Goal: Task Accomplishment & Management: Manage account settings

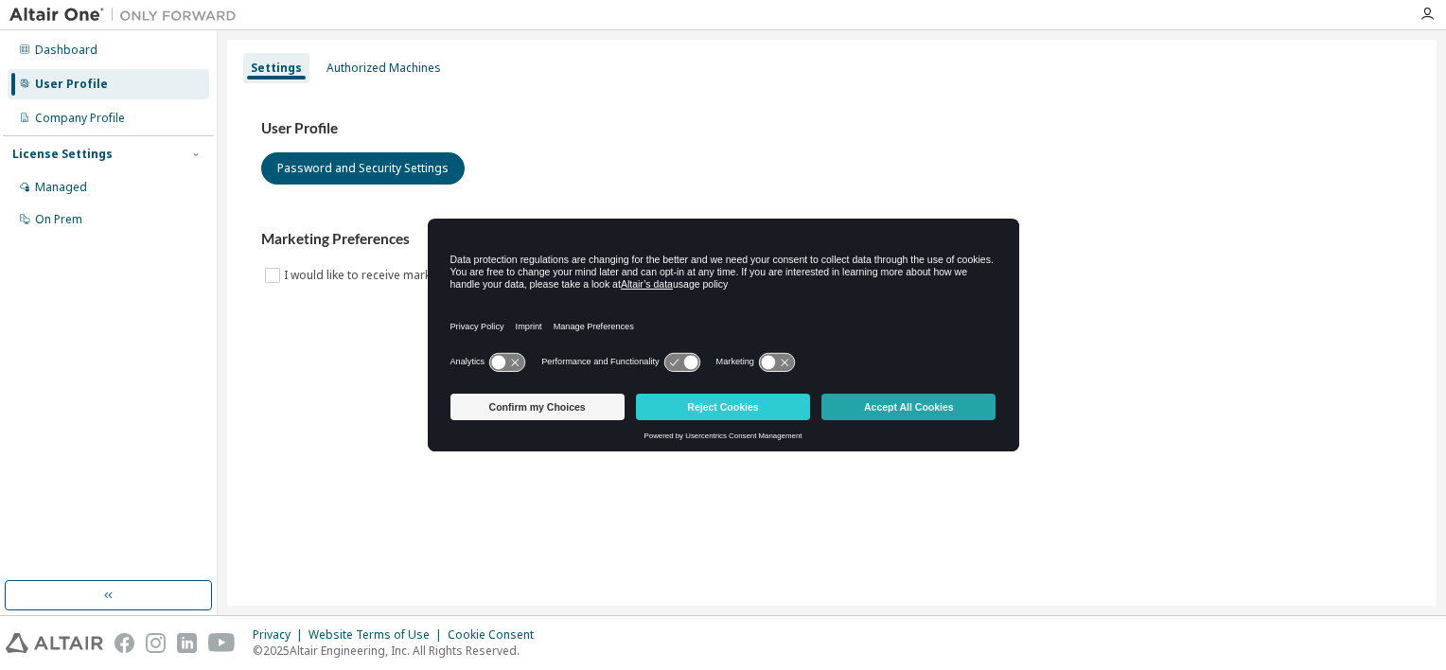
click at [884, 406] on button "Accept All Cookies" at bounding box center [908, 407] width 174 height 26
